Goal: Information Seeking & Learning: Learn about a topic

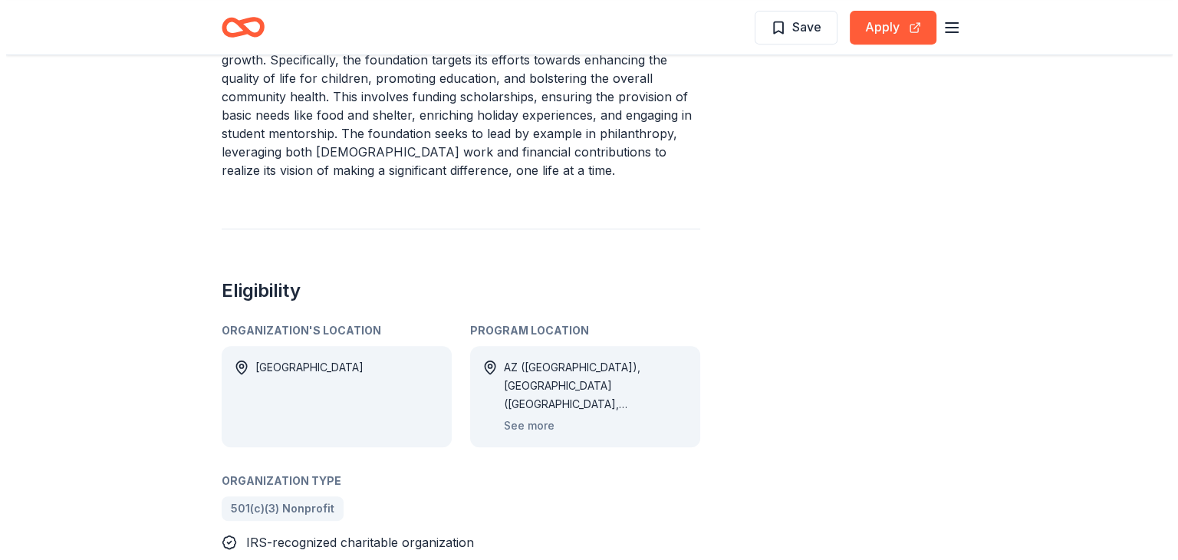
scroll to position [767, 0]
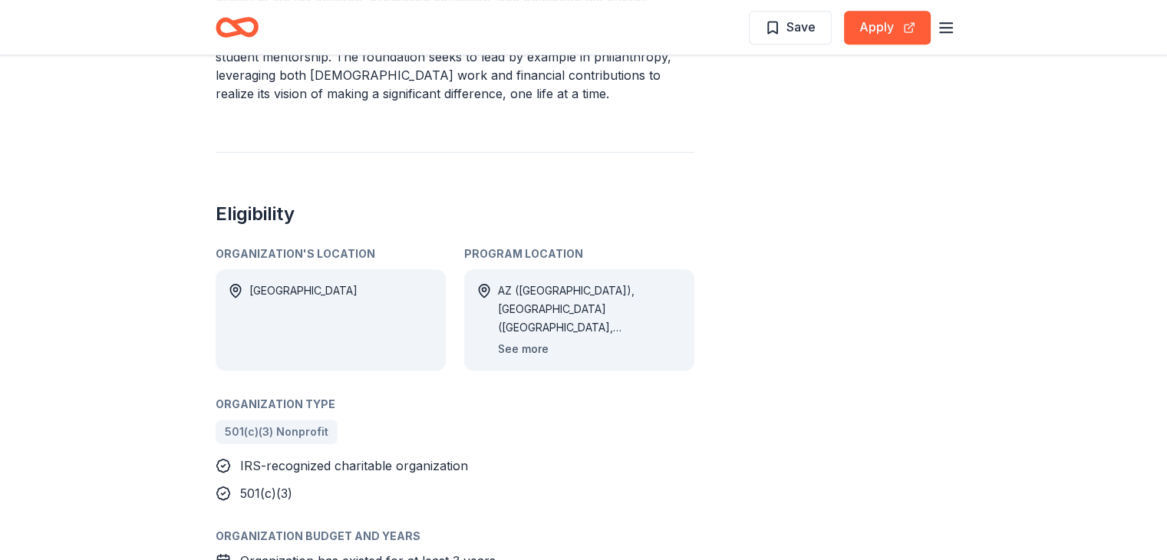
click at [540, 345] on button "See more" at bounding box center [523, 349] width 51 height 18
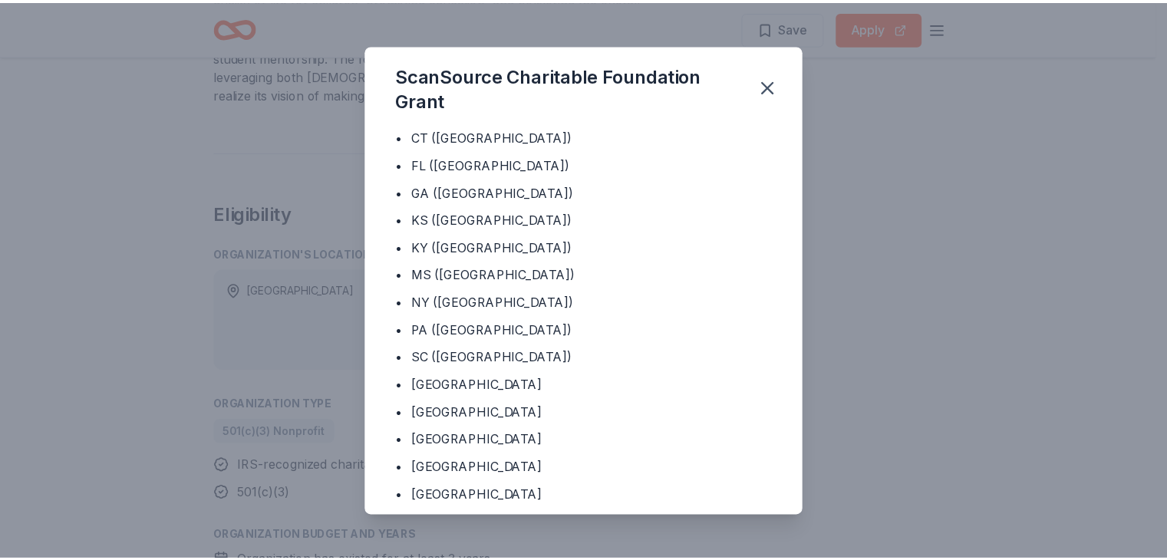
scroll to position [0, 0]
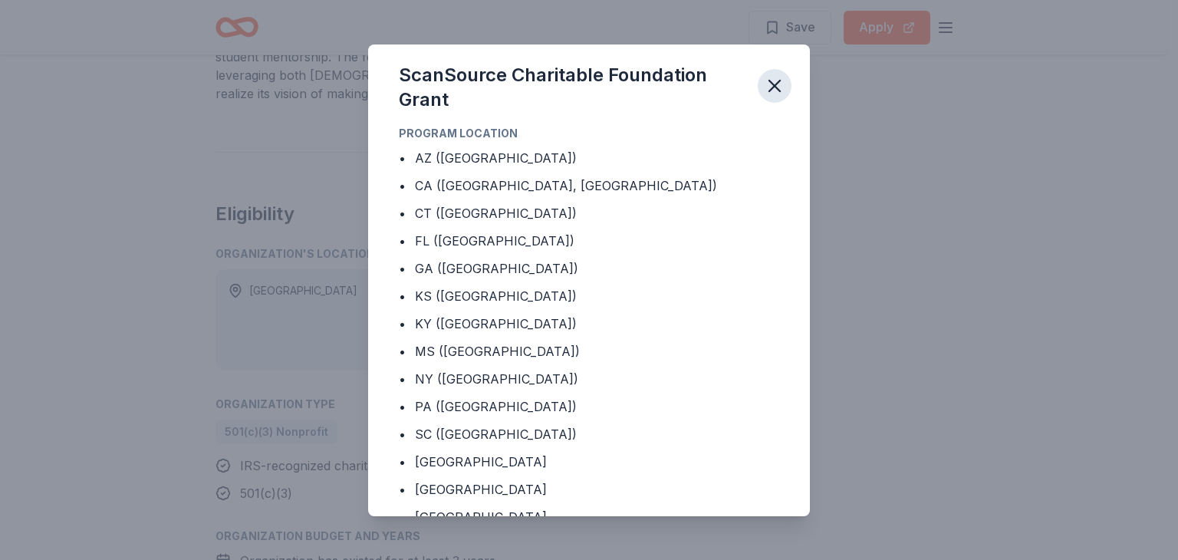
click at [773, 80] on icon "button" at bounding box center [774, 85] width 21 height 21
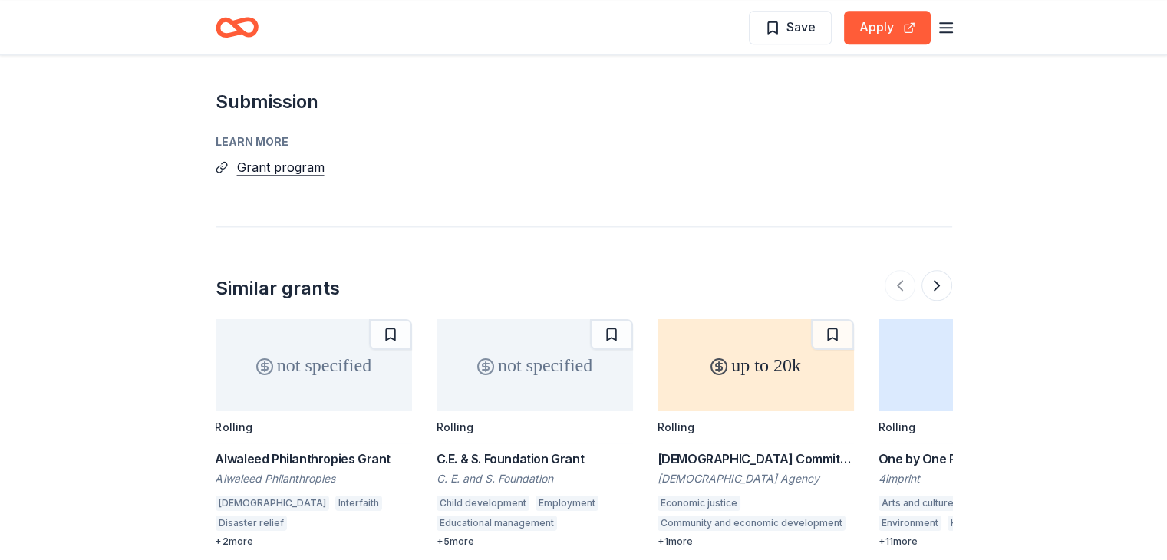
scroll to position [1764, 0]
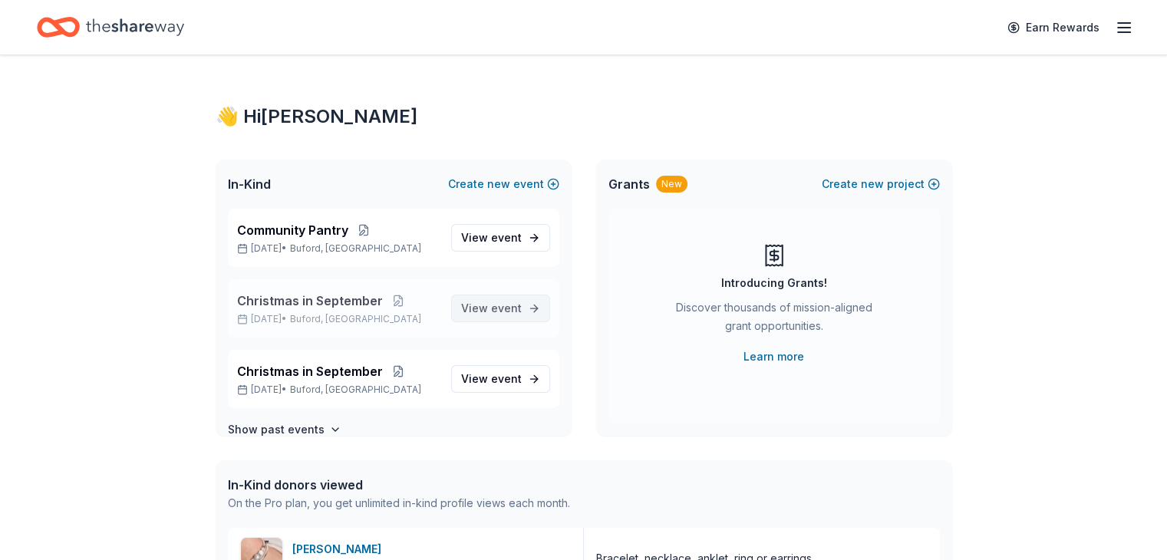
click at [496, 305] on span "event" at bounding box center [506, 307] width 31 height 13
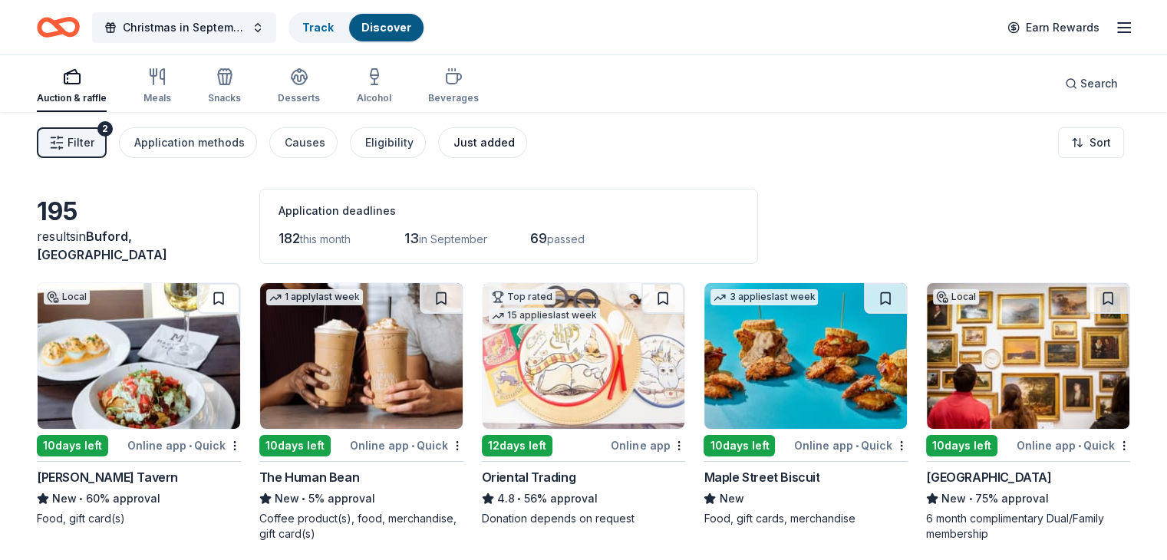
click at [503, 148] on div "Just added" at bounding box center [483, 142] width 61 height 18
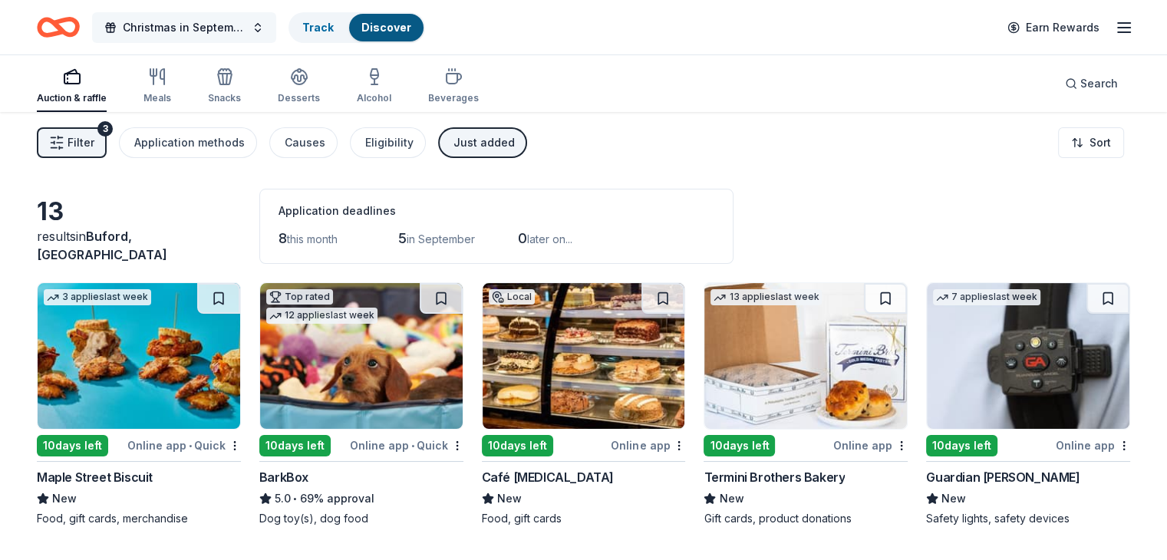
click at [194, 25] on span "Christmas in September" at bounding box center [184, 27] width 123 height 18
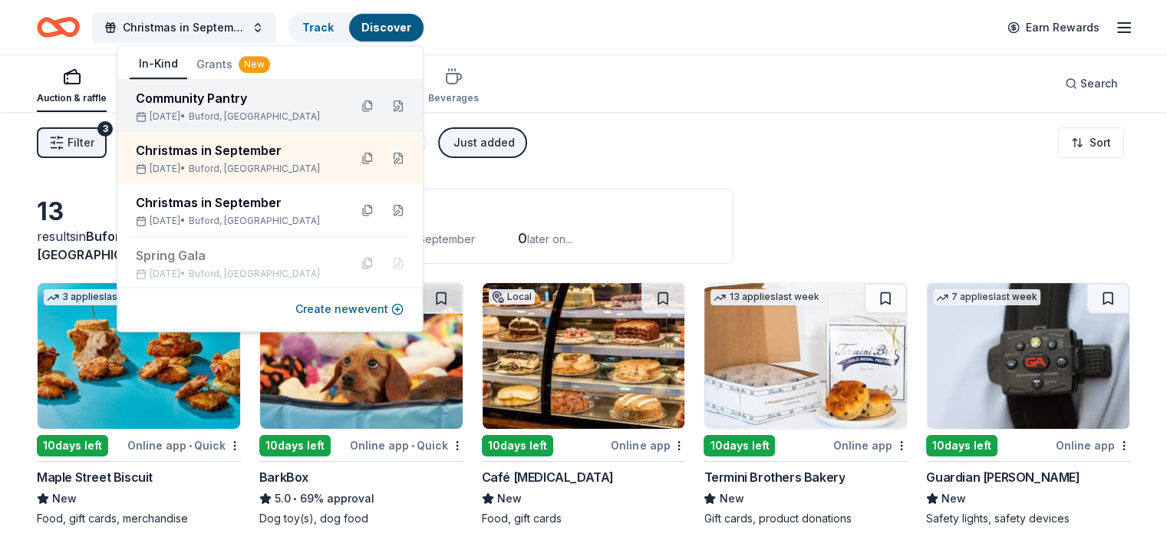
click at [202, 91] on div "Community Pantry" at bounding box center [236, 98] width 201 height 18
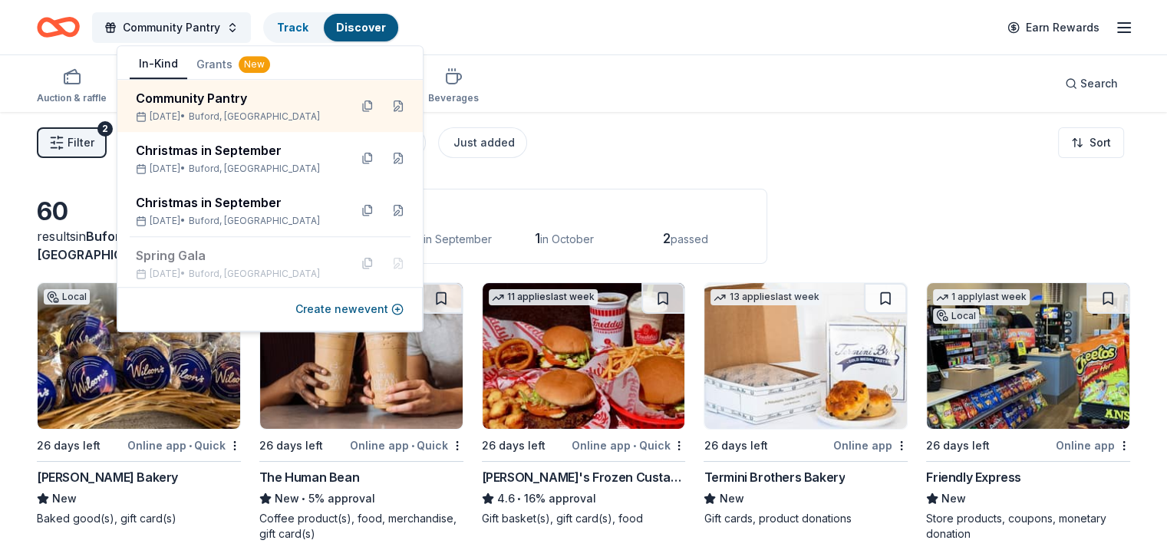
click at [759, 124] on div "Filter 2 Application methods Causes Eligibility Just added Sort" at bounding box center [583, 142] width 1167 height 61
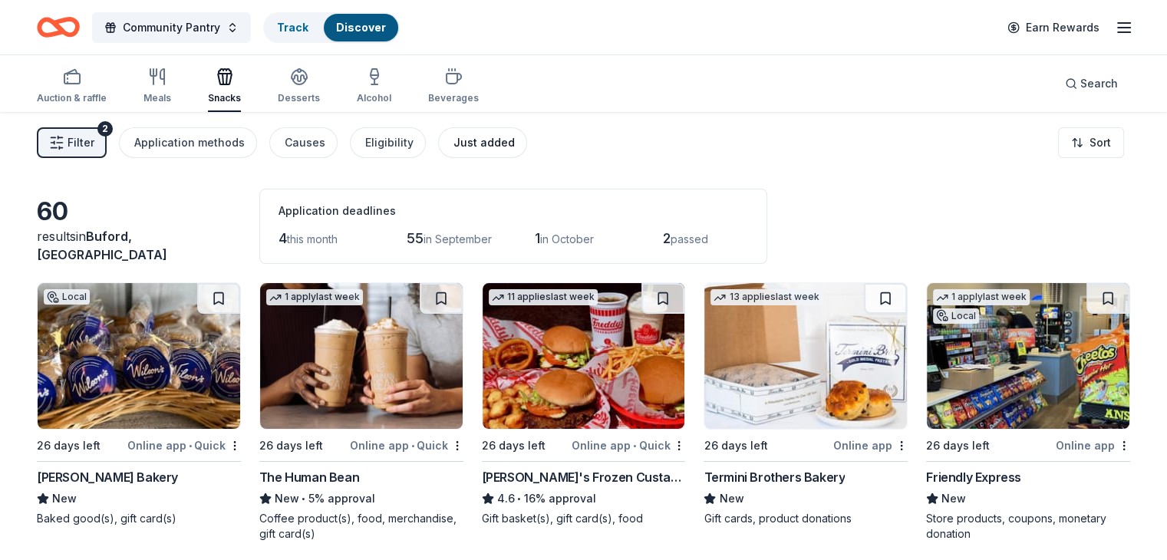
click at [492, 145] on div "Just added" at bounding box center [483, 142] width 61 height 18
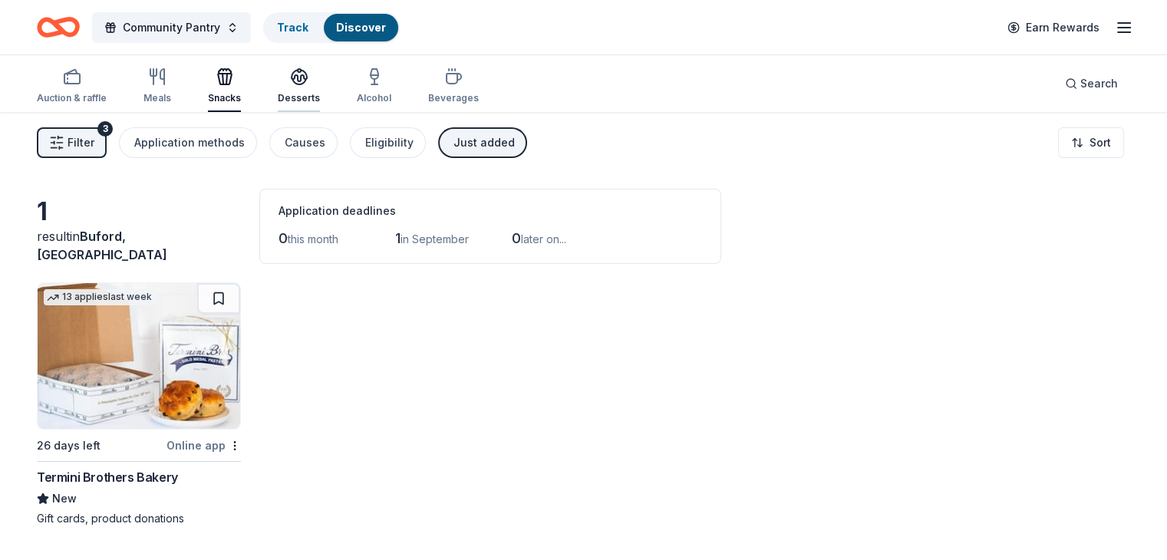
click at [320, 90] on div "Desserts" at bounding box center [299, 86] width 42 height 37
click at [384, 81] on icon "button" at bounding box center [374, 77] width 18 height 18
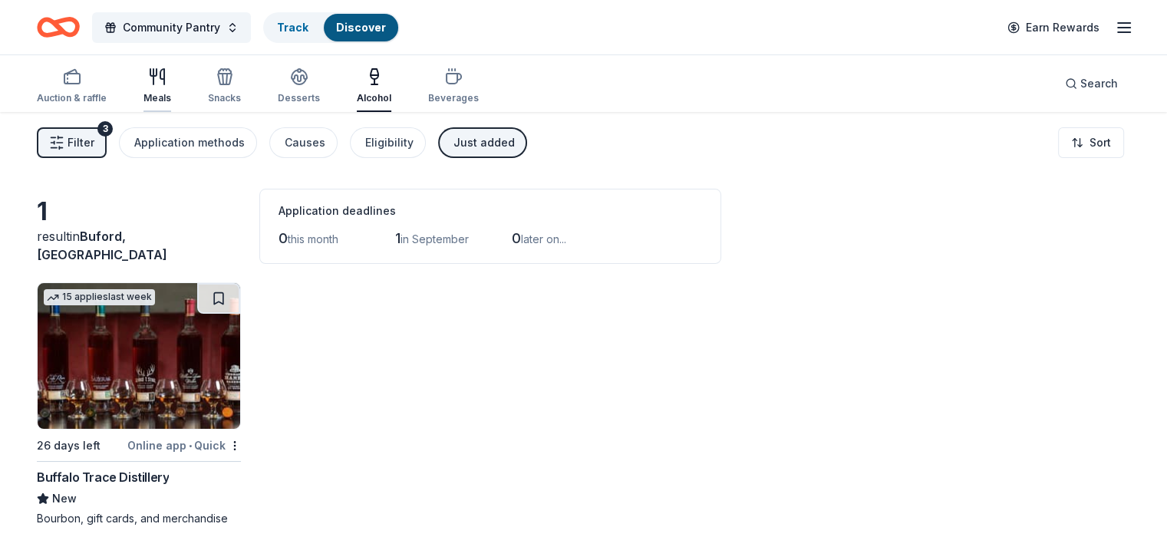
click at [166, 81] on icon "button" at bounding box center [157, 77] width 18 height 18
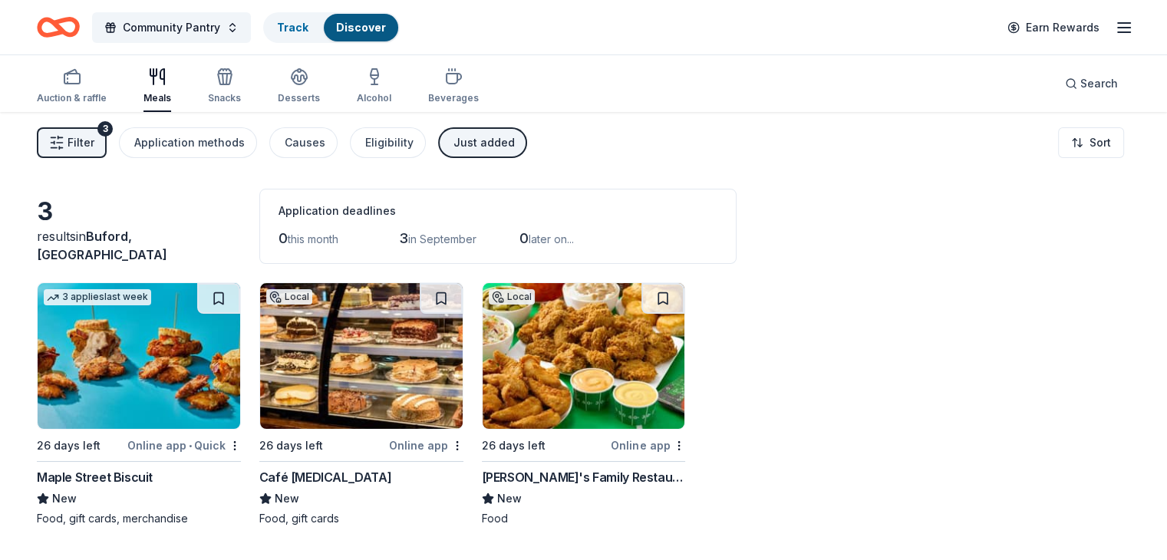
click at [541, 482] on div "[PERSON_NAME]'s Family Restaurants" at bounding box center [584, 477] width 204 height 18
